Goal: Information Seeking & Learning: Learn about a topic

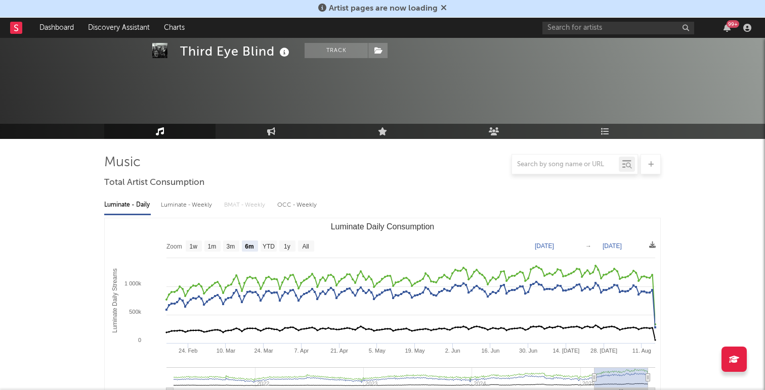
select select "6m"
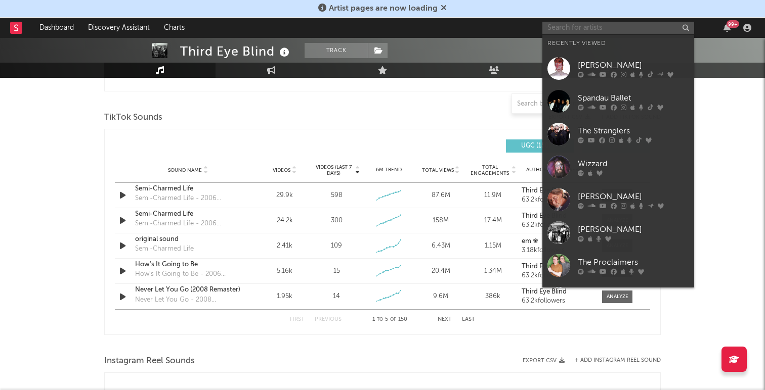
click at [573, 27] on input "text" at bounding box center [618, 28] width 152 height 13
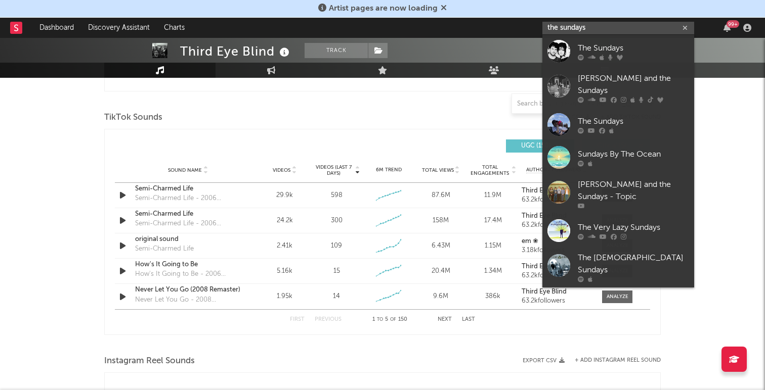
type input "the sundays"
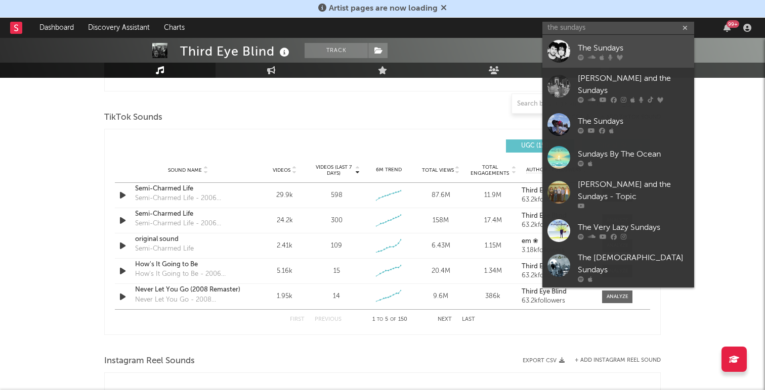
click at [637, 51] on div "The Sundays" at bounding box center [633, 48] width 111 height 12
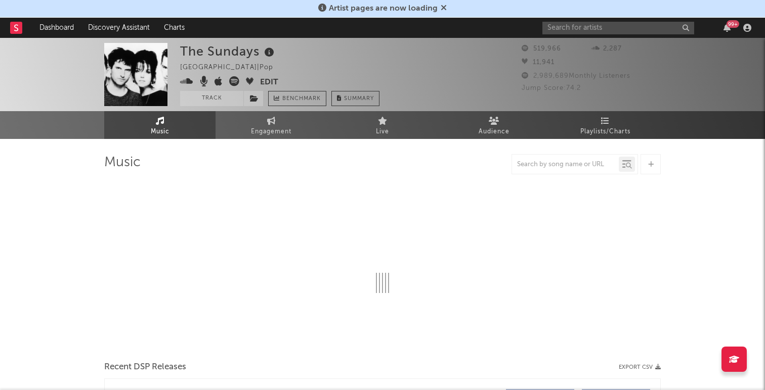
select select "6m"
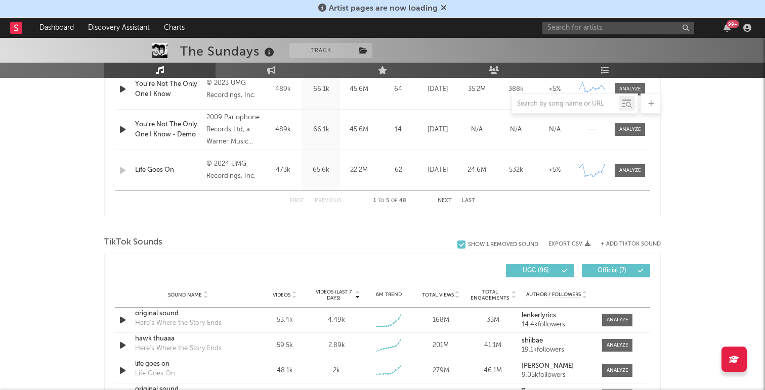
scroll to position [530, 0]
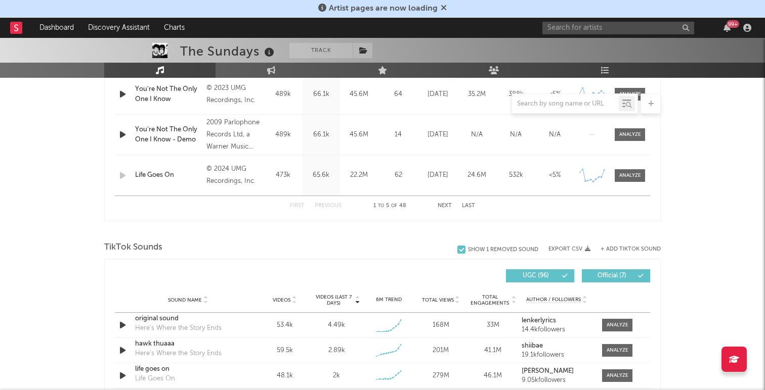
click at [637, 278] on icon at bounding box center [640, 276] width 6 height 6
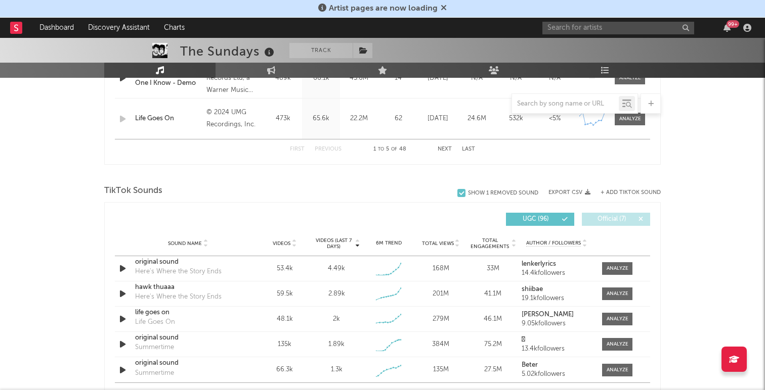
scroll to position [590, 0]
